Goal: Task Accomplishment & Management: Manage account settings

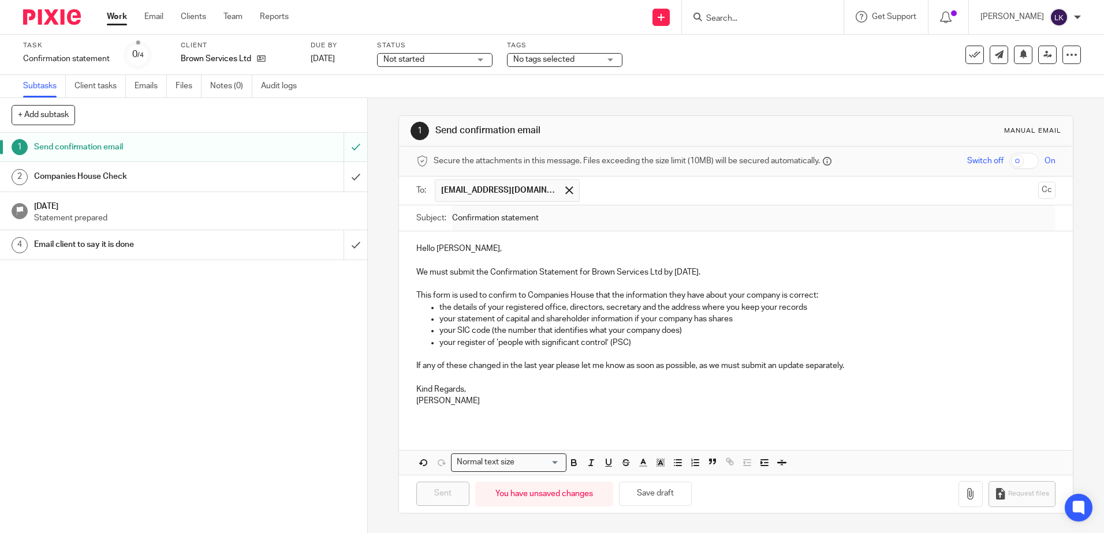
click at [113, 16] on link "Work" at bounding box center [117, 17] width 20 height 12
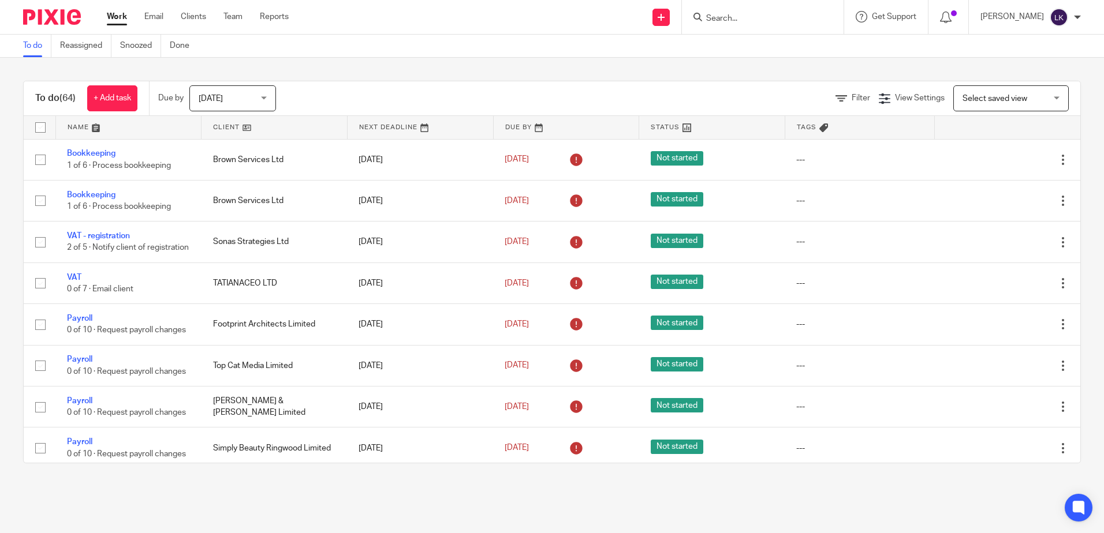
click at [110, 9] on div "Work Email Clients Team Reports Work Email Clients Team Reports Settings" at bounding box center [200, 17] width 211 height 34
click at [117, 15] on link "Work" at bounding box center [117, 17] width 20 height 12
click at [433, 13] on div "Send new email Create task Add client Request signature Get Support Contact Sup…" at bounding box center [705, 17] width 798 height 34
click at [460, 9] on div "Send new email Create task Add client Request signature Get Support Contact Sup…" at bounding box center [705, 17] width 798 height 34
click at [462, 12] on div "Send new email Create task Add client Request signature Get Support Contact Sup…" at bounding box center [705, 17] width 798 height 34
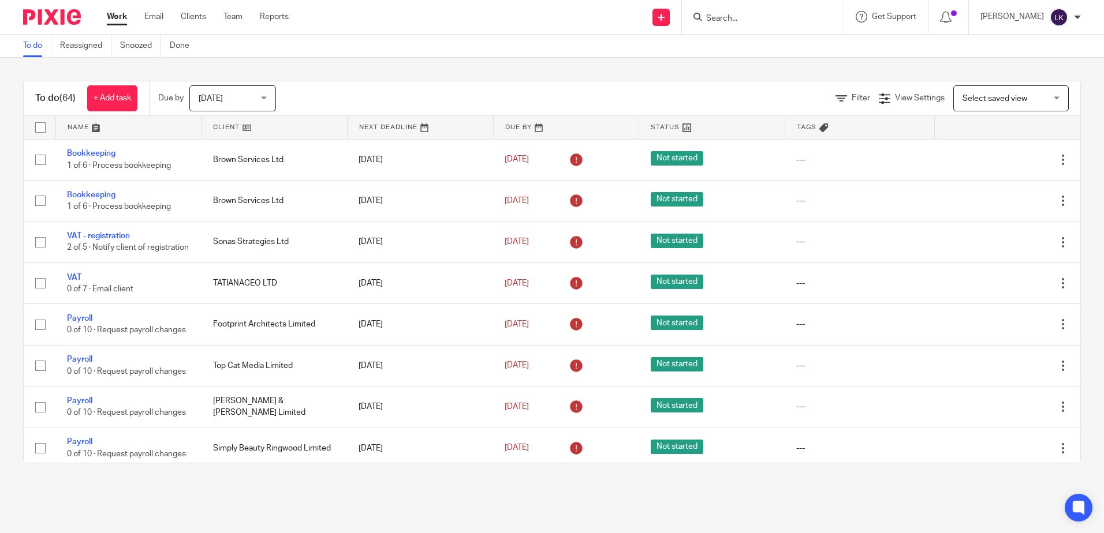
click at [398, 13] on div "Send new email Create task Add client Request signature Get Support Contact Sup…" at bounding box center [705, 17] width 798 height 34
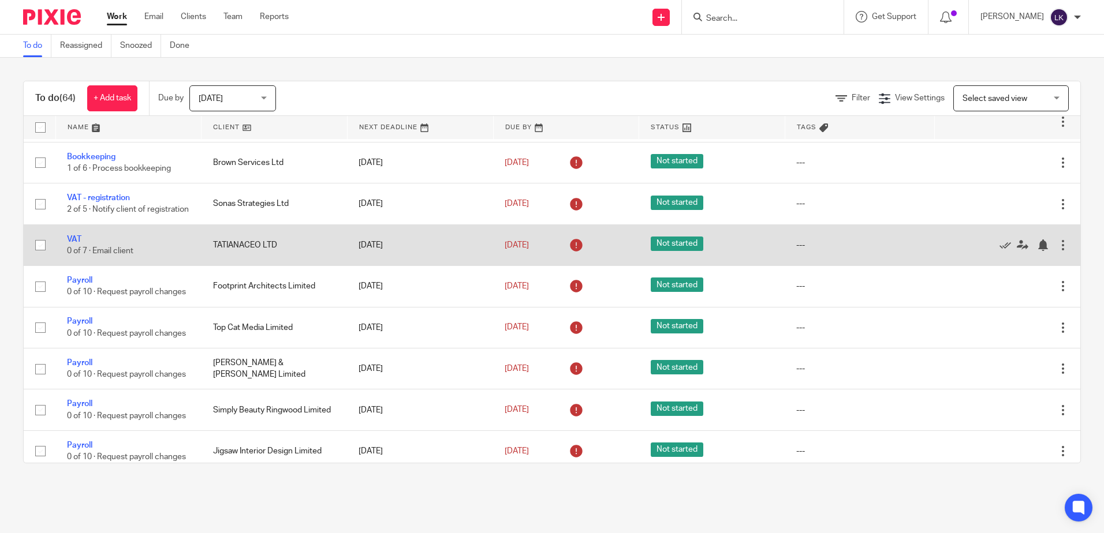
scroll to position [58, 0]
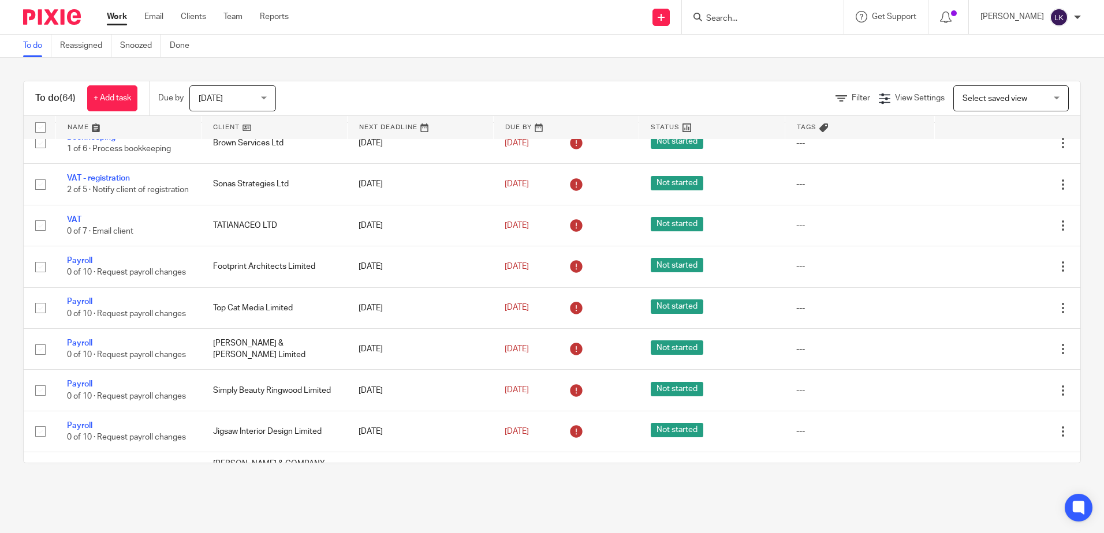
click at [429, 14] on div "Send new email Create task Add client Request signature Get Support Contact Sup…" at bounding box center [705, 17] width 798 height 34
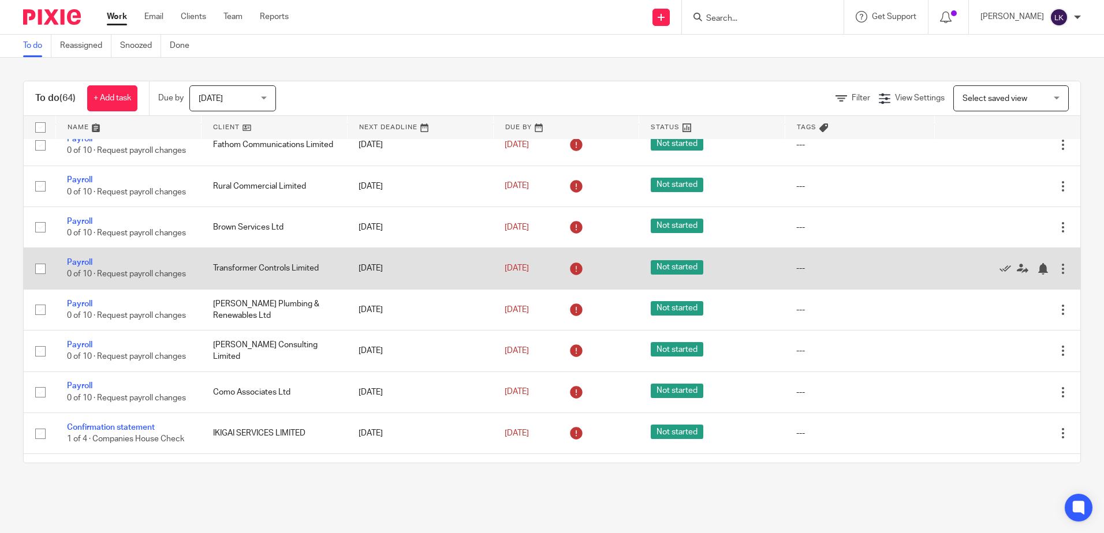
scroll to position [519, 0]
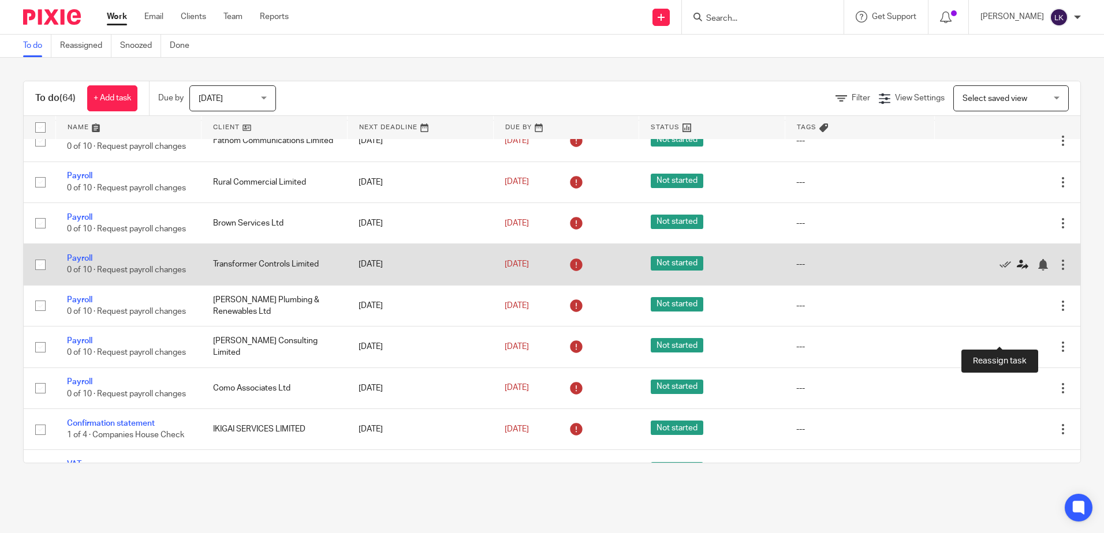
click at [1016, 271] on icon at bounding box center [1022, 265] width 12 height 12
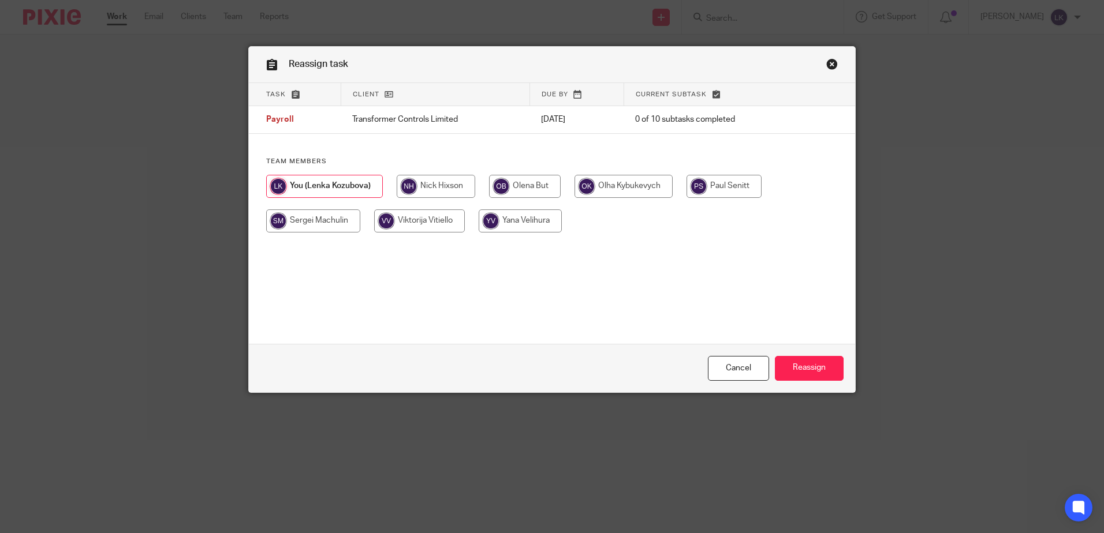
click at [621, 182] on input "radio" at bounding box center [623, 186] width 98 height 23
radio input "true"
click at [809, 362] on input "Reassign" at bounding box center [809, 368] width 69 height 25
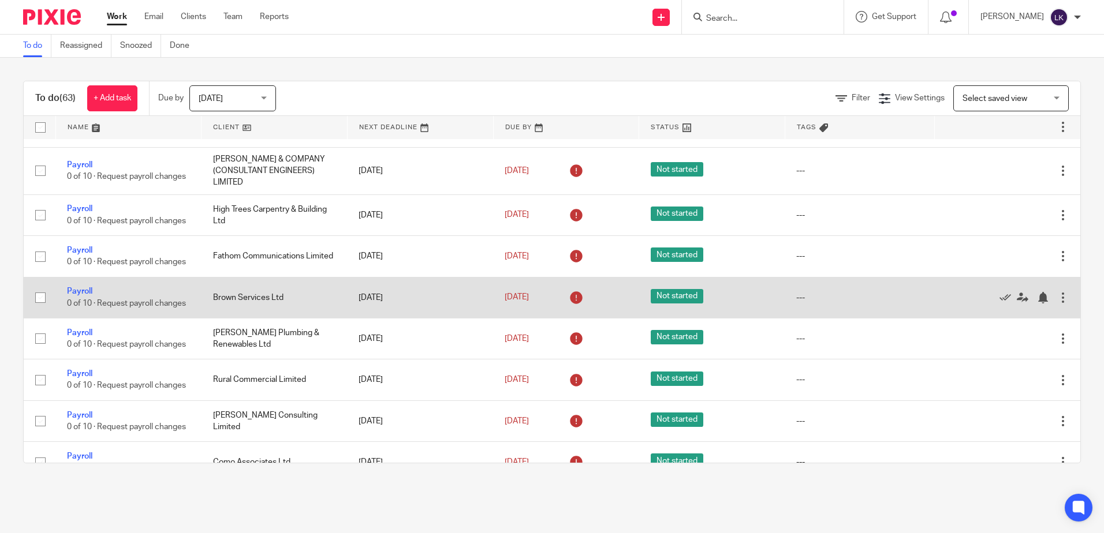
scroll to position [577, 0]
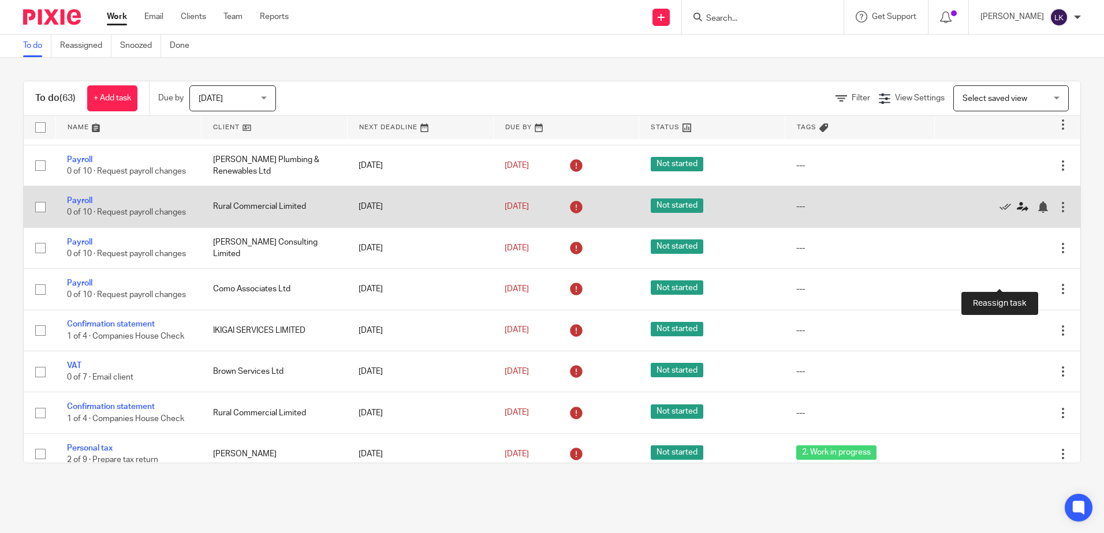
click at [1016, 213] on icon at bounding box center [1022, 207] width 12 height 12
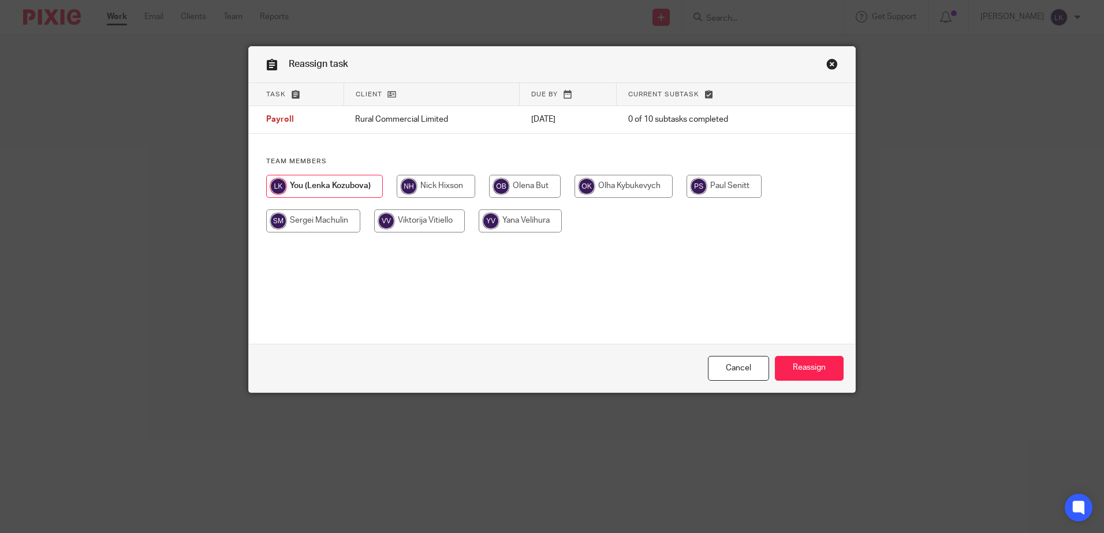
click at [607, 184] on input "radio" at bounding box center [623, 186] width 98 height 23
radio input "true"
click at [801, 367] on input "Reassign" at bounding box center [809, 368] width 69 height 25
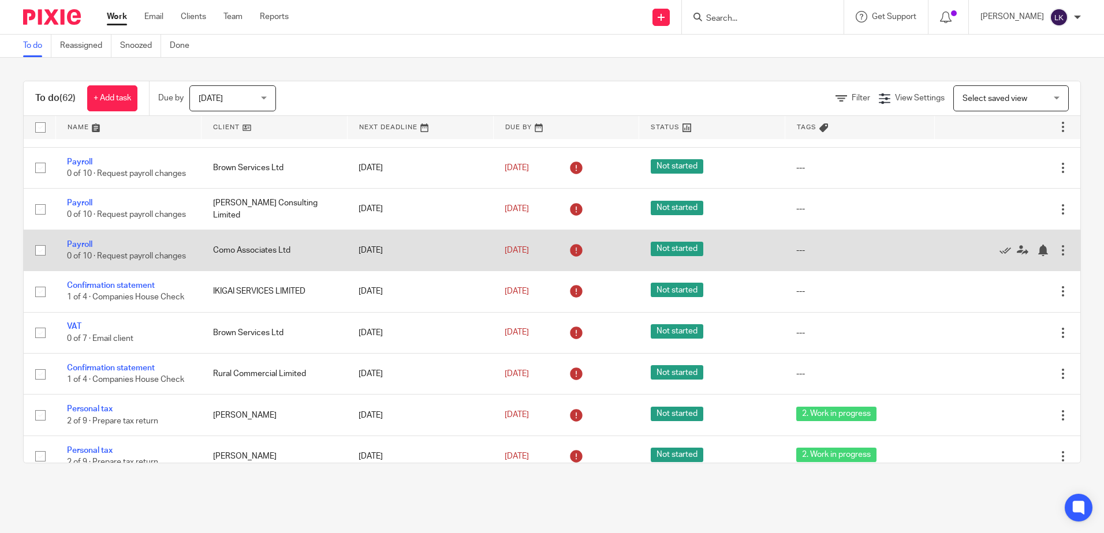
scroll to position [577, 0]
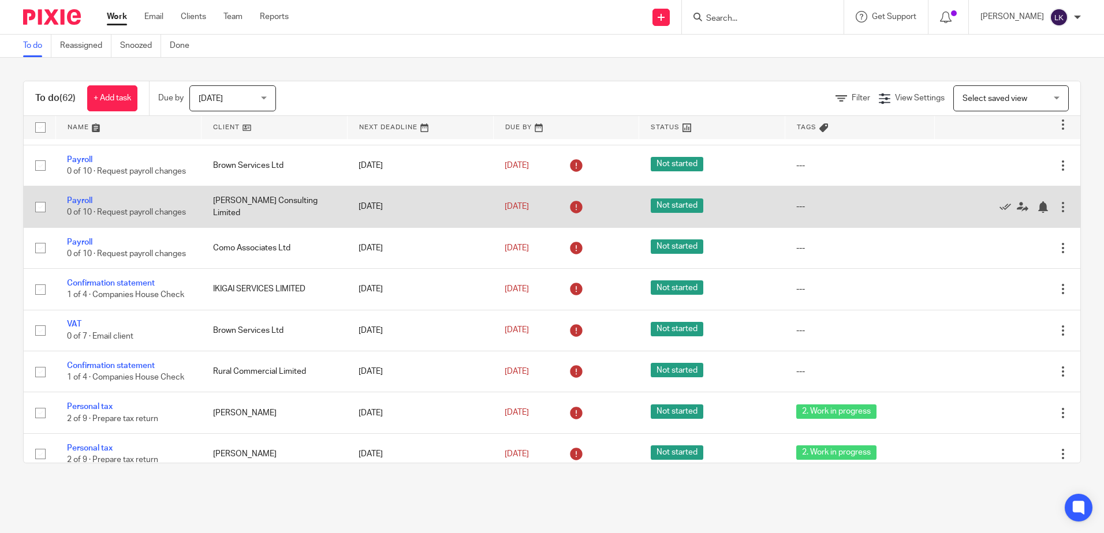
click at [1057, 213] on div at bounding box center [1063, 207] width 12 height 12
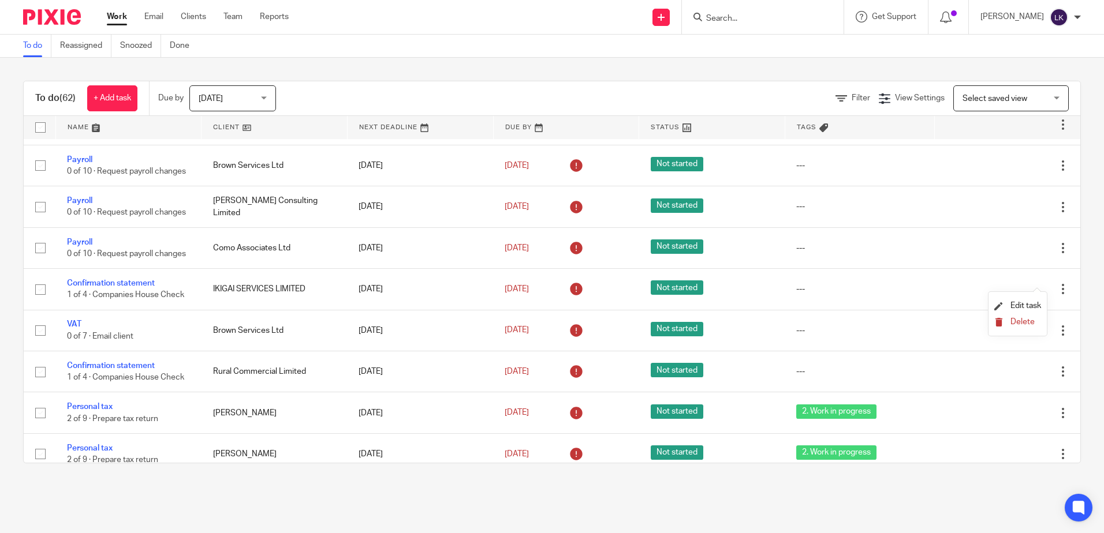
click at [1005, 322] on button "Delete" at bounding box center [1017, 322] width 47 height 9
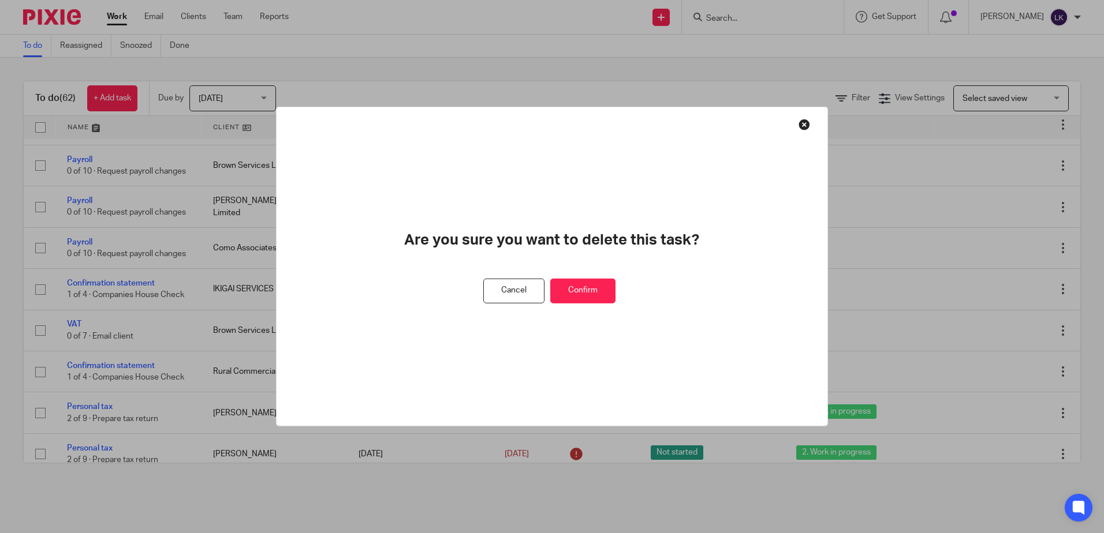
click at [585, 286] on button "Confirm" at bounding box center [582, 291] width 65 height 25
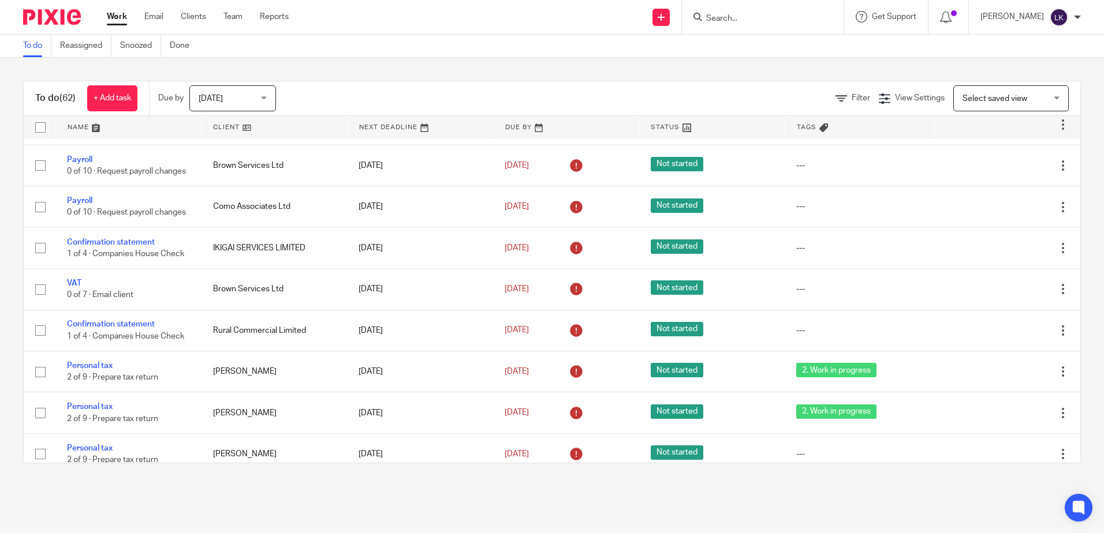
click at [734, 20] on input "Search" at bounding box center [757, 19] width 104 height 10
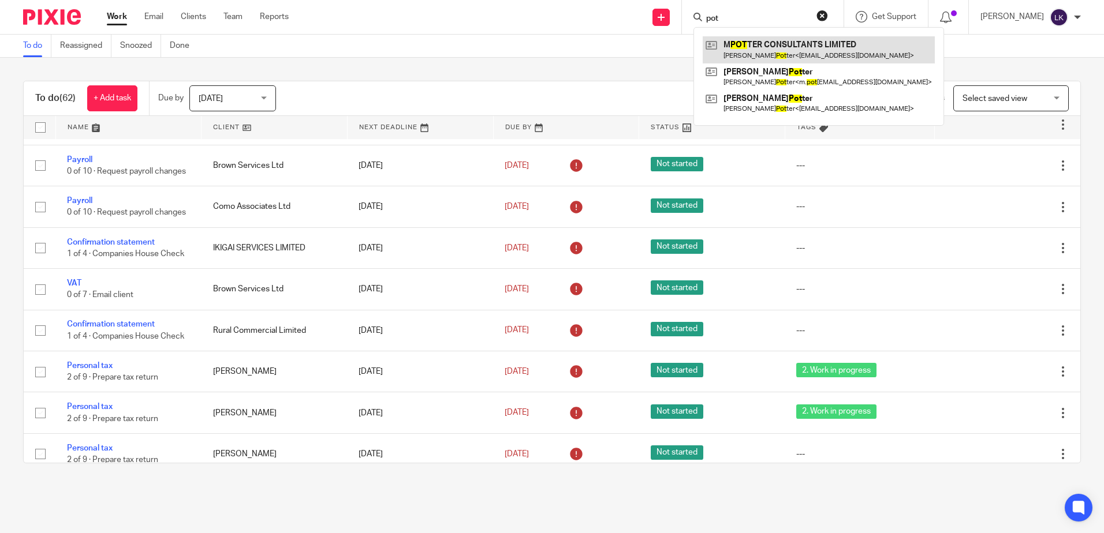
type input "pot"
click at [782, 43] on link at bounding box center [818, 49] width 232 height 27
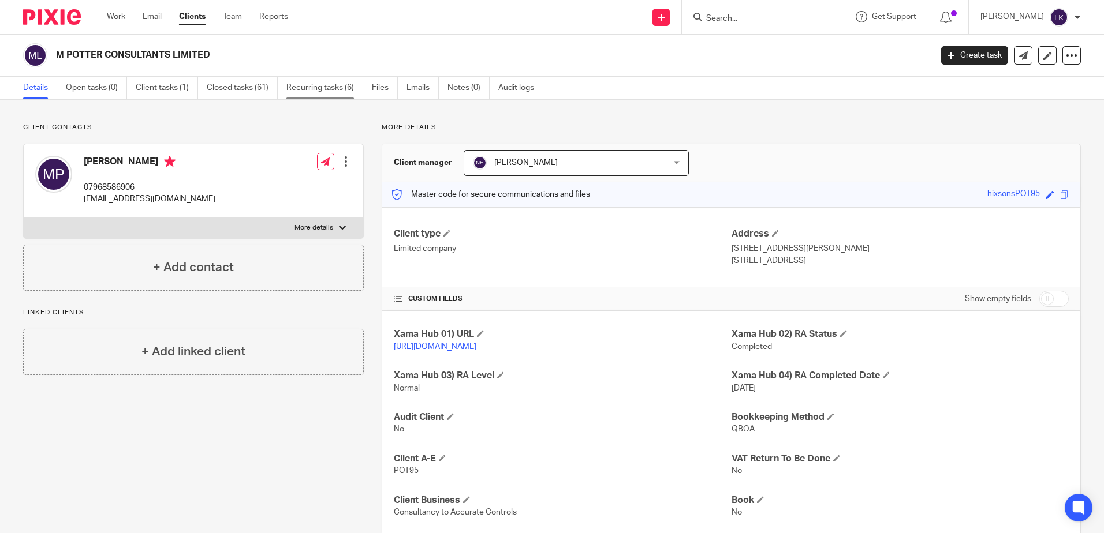
click at [320, 85] on link "Recurring tasks (6)" at bounding box center [324, 88] width 77 height 23
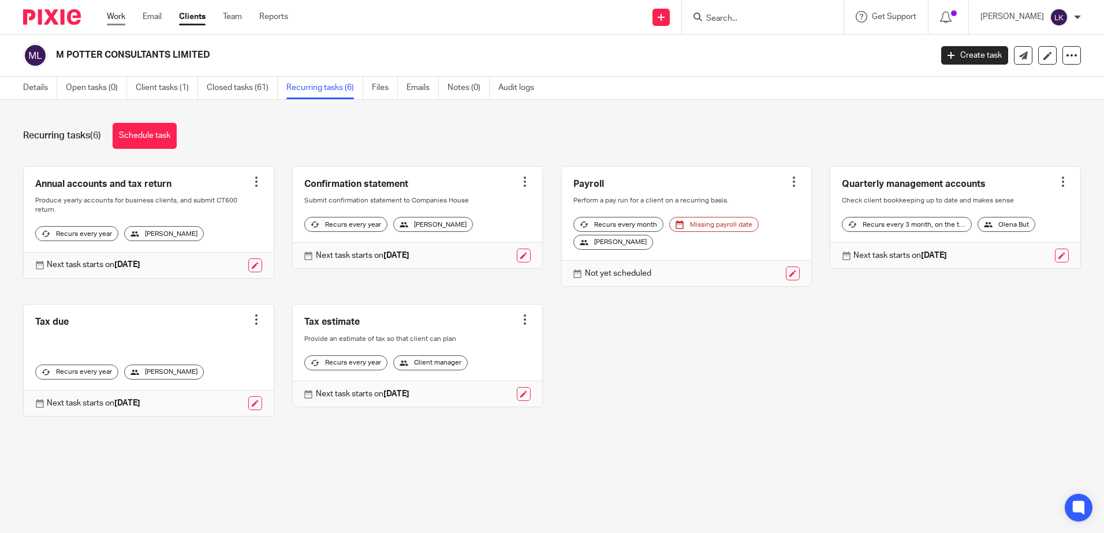
click at [117, 17] on link "Work" at bounding box center [116, 17] width 18 height 12
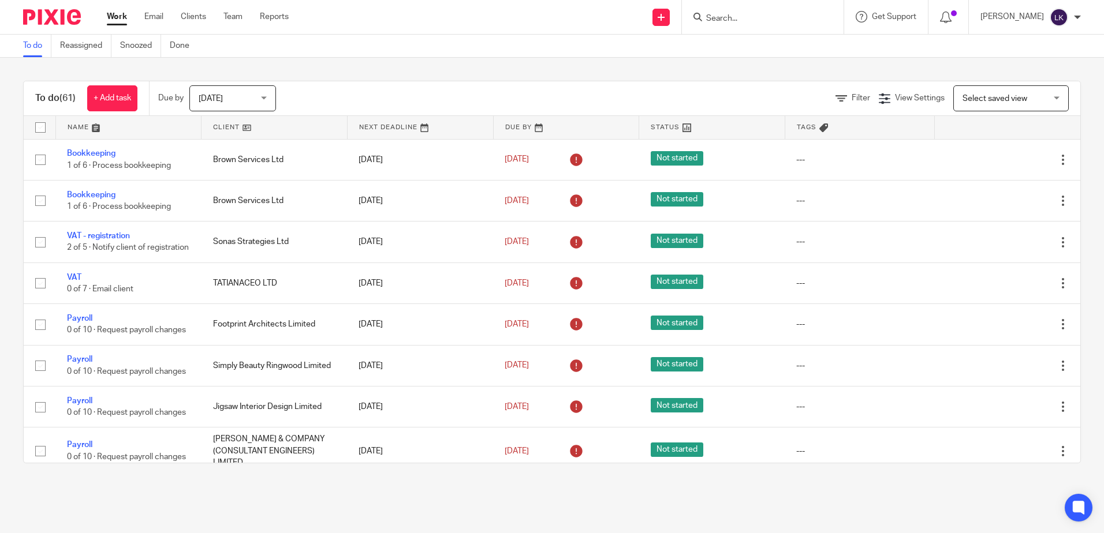
click at [371, 13] on div "Send new email Create task Add client Request signature Get Support Contact Sup…" at bounding box center [705, 17] width 798 height 34
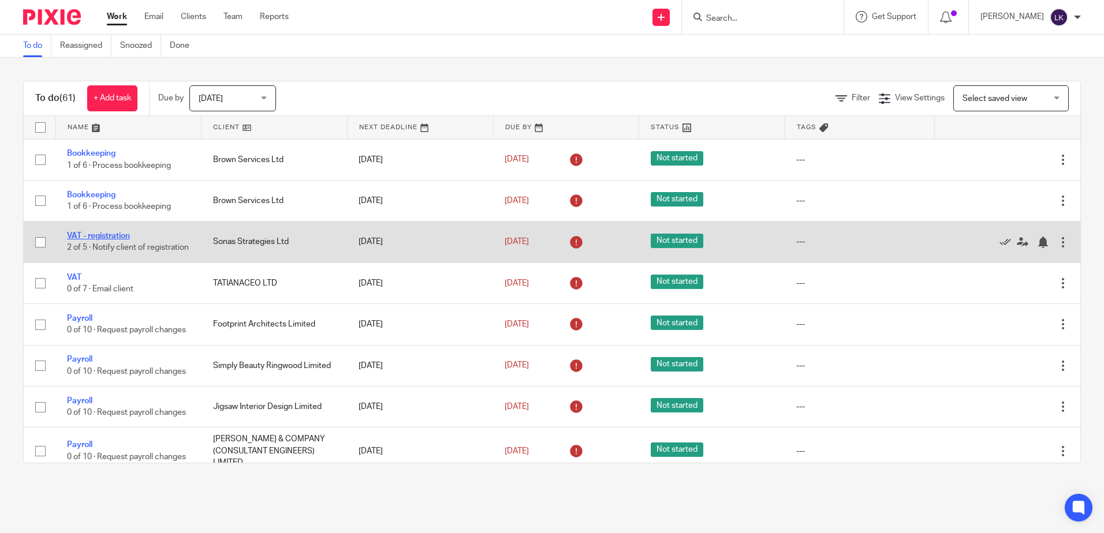
click at [113, 233] on link "VAT - registration" at bounding box center [98, 236] width 63 height 8
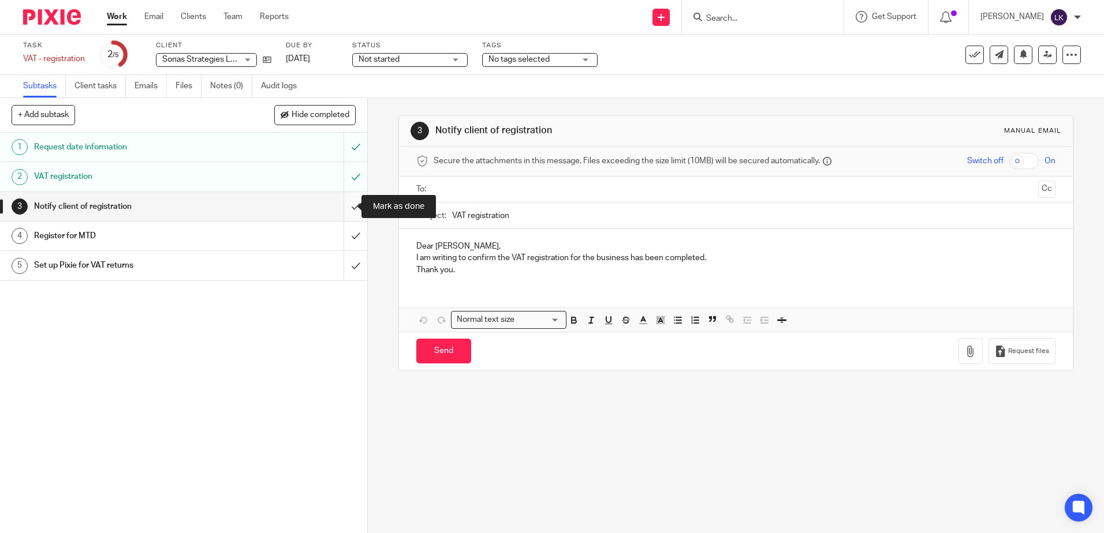
click at [342, 205] on input "submit" at bounding box center [183, 206] width 367 height 29
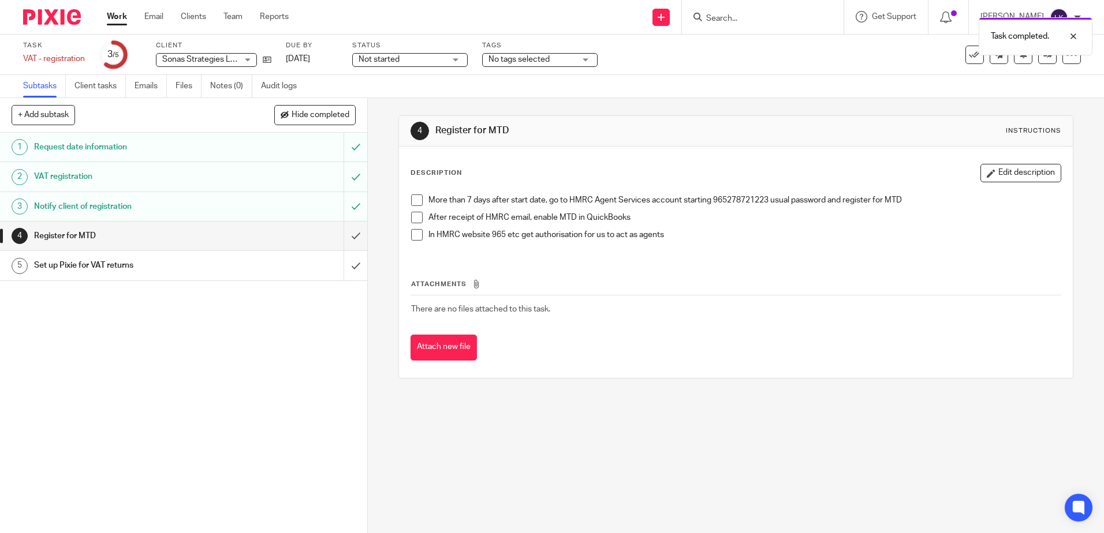
click at [118, 17] on link "Work" at bounding box center [117, 17] width 20 height 12
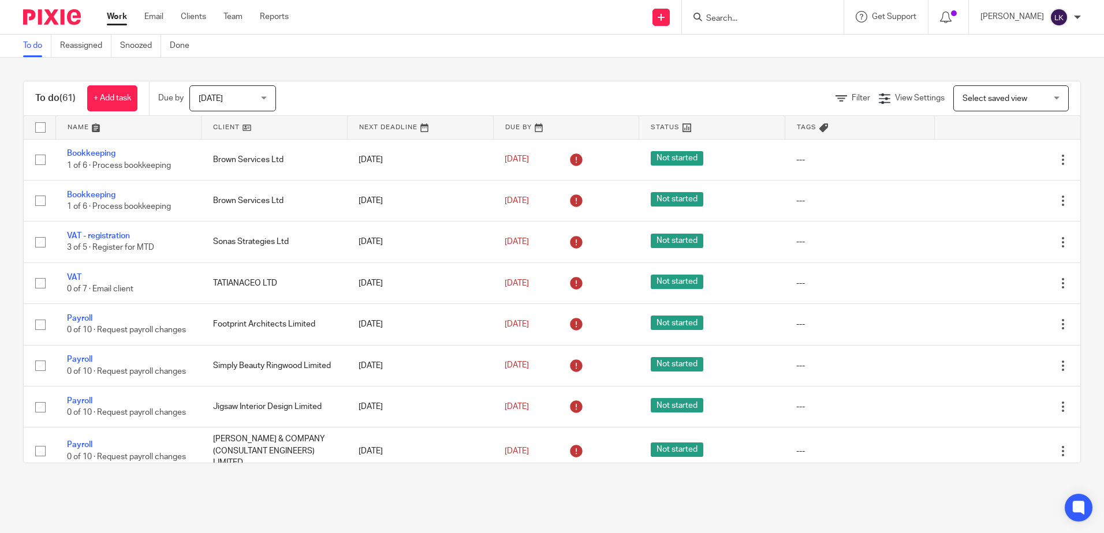
click at [431, 65] on div "To do (61) + Add task Due by [DATE] [DATE] [DATE] [DATE] This week Next week Th…" at bounding box center [552, 272] width 1104 height 429
